Goal: Task Accomplishment & Management: Use online tool/utility

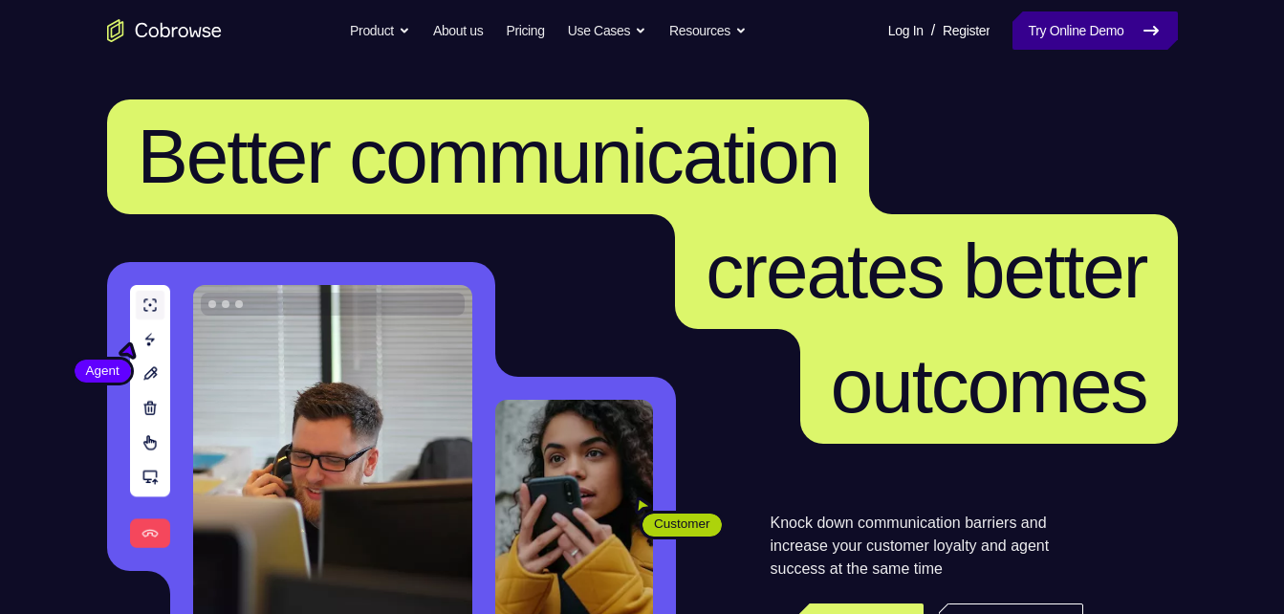
click at [1090, 27] on link "Try Online Demo" at bounding box center [1094, 30] width 164 height 38
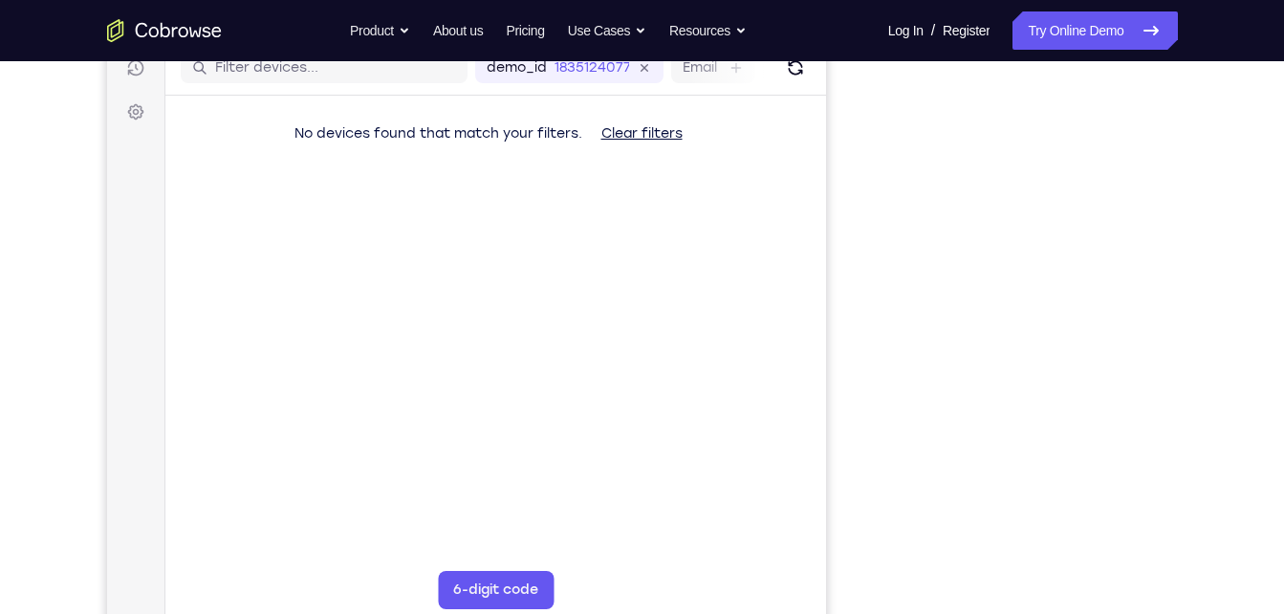
scroll to position [254, 0]
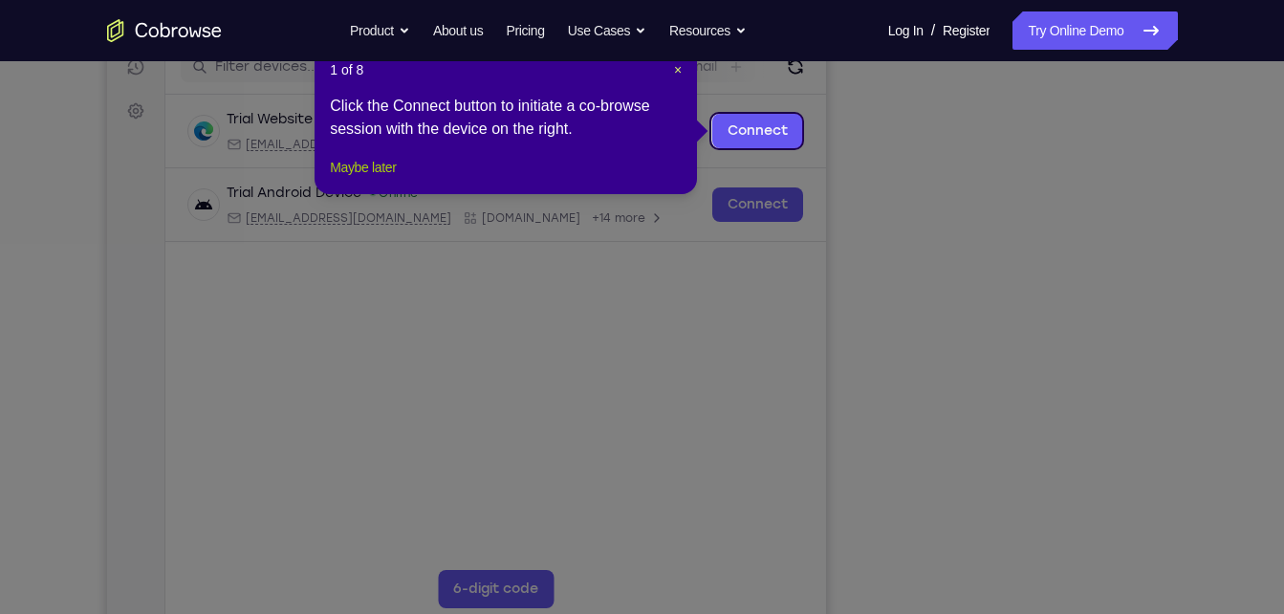
click at [376, 179] on button "Maybe later" at bounding box center [363, 167] width 66 height 23
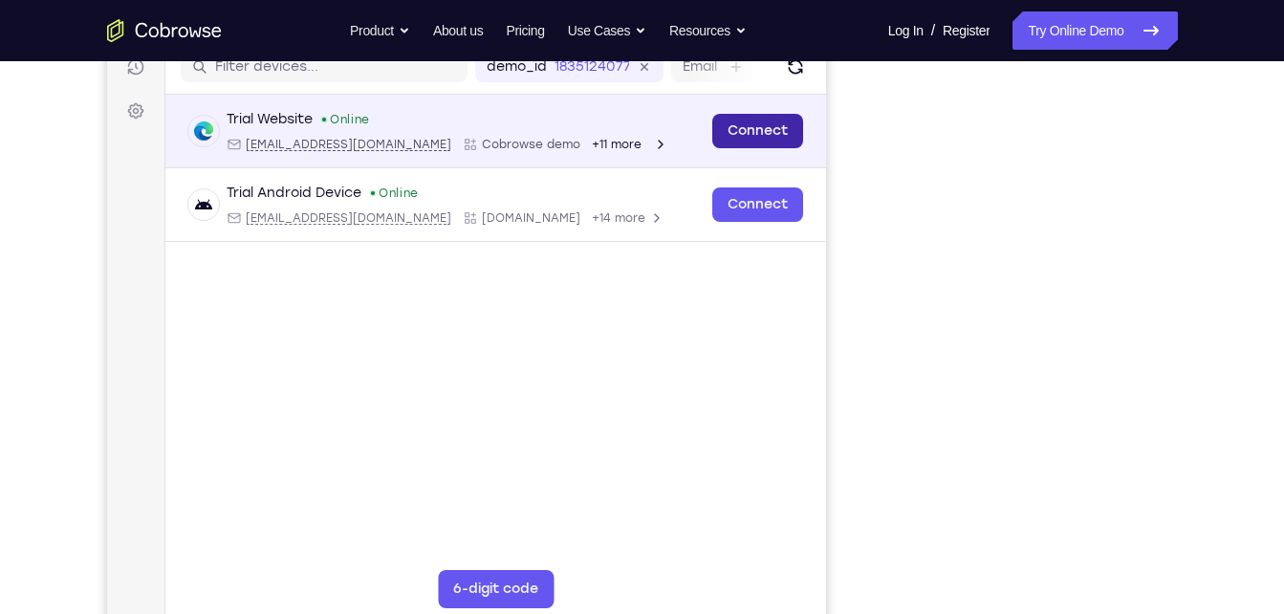
click at [763, 124] on link "Connect" at bounding box center [756, 131] width 91 height 34
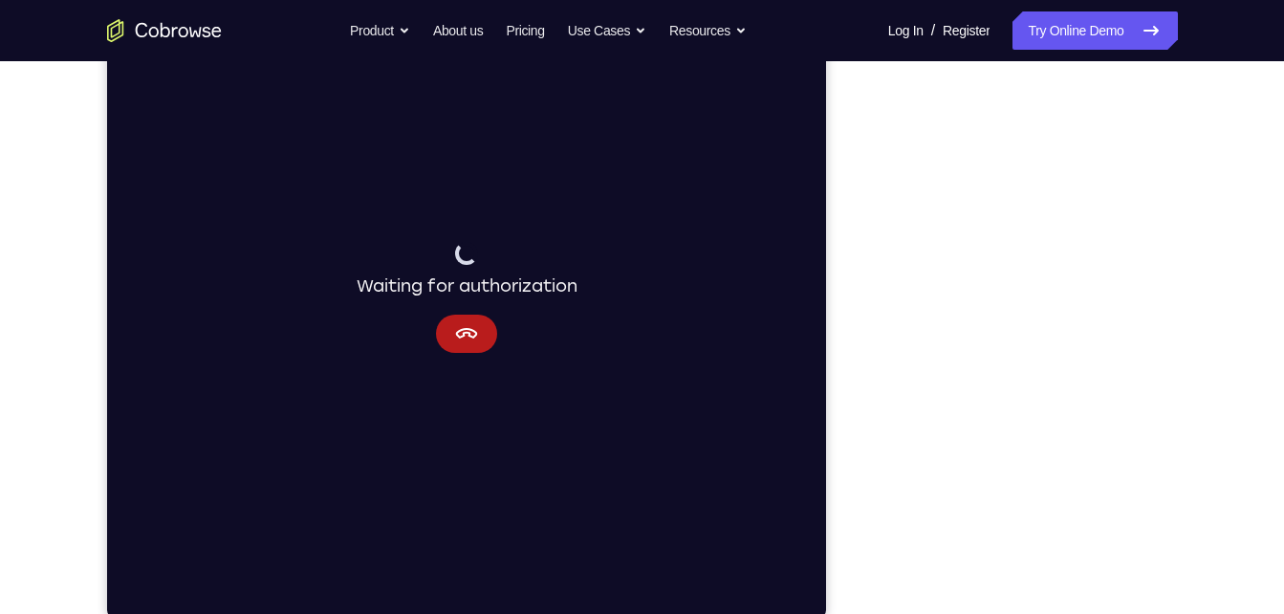
scroll to position [262, 0]
